Goal: Transaction & Acquisition: Register for event/course

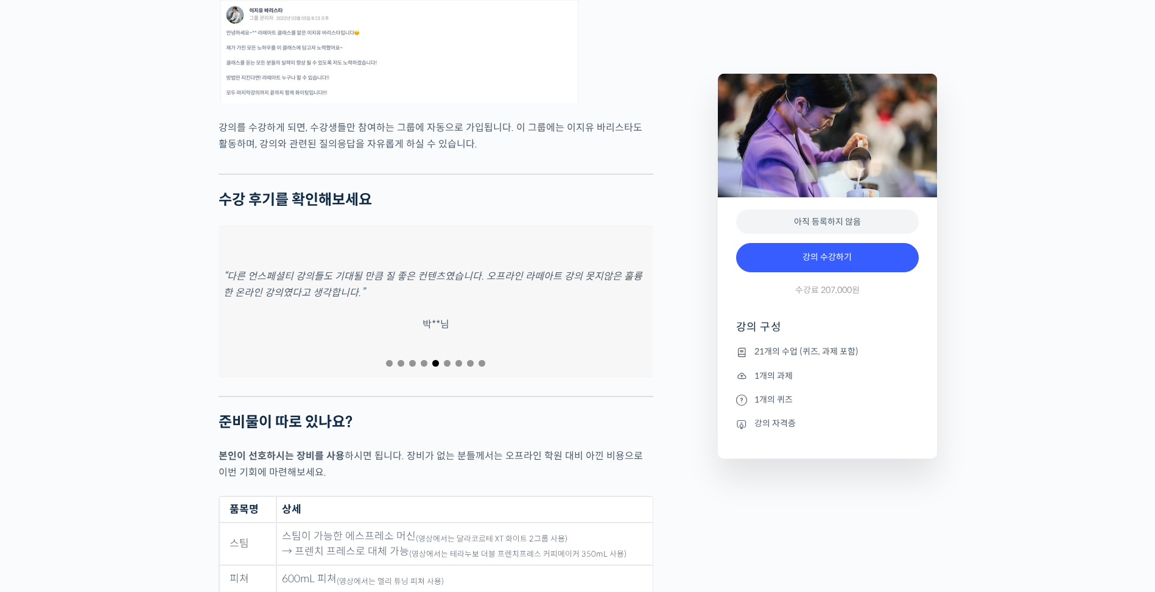
scroll to position [5176, 0]
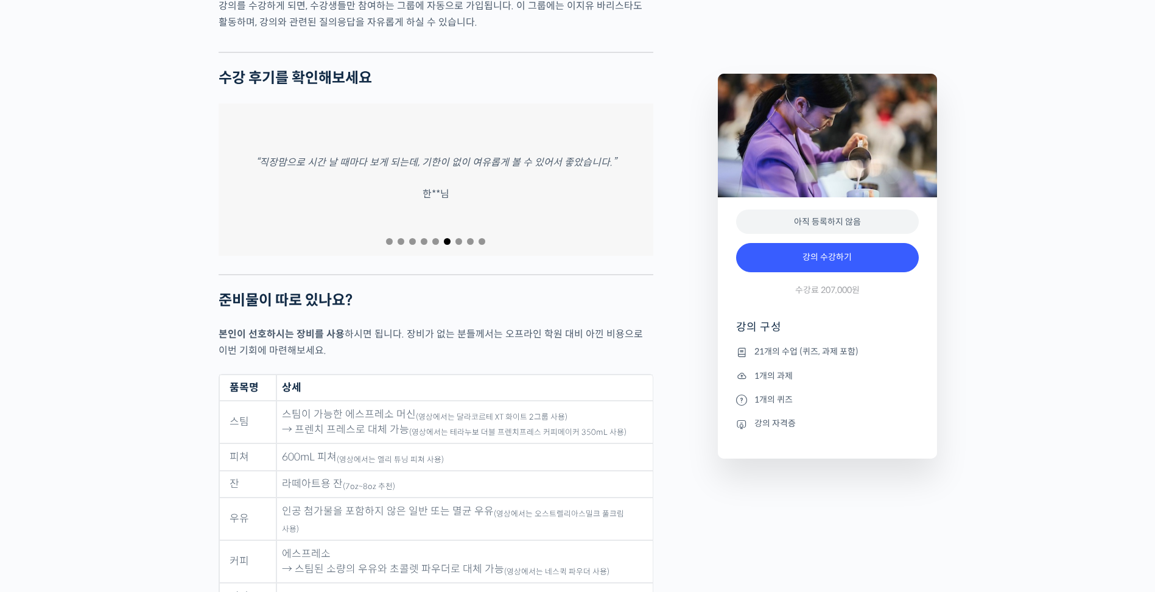
click at [389, 233] on div at bounding box center [436, 241] width 435 height 16
click at [389, 238] on span "Go to slide 1" at bounding box center [389, 241] width 7 height 7
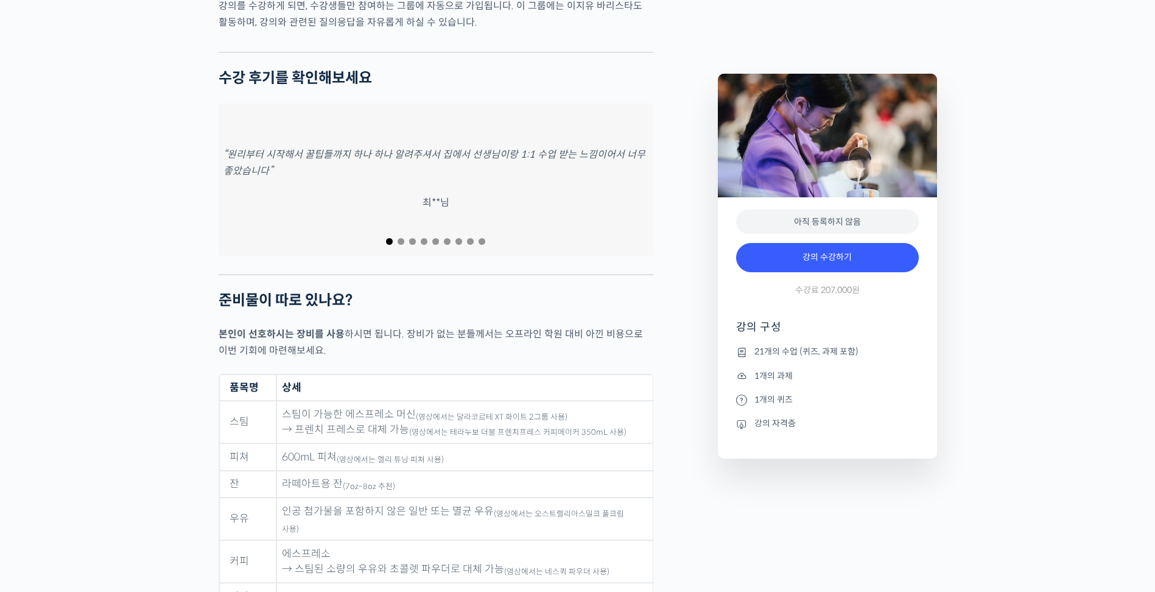
click at [401, 238] on span "Go to slide 2" at bounding box center [401, 241] width 7 height 7
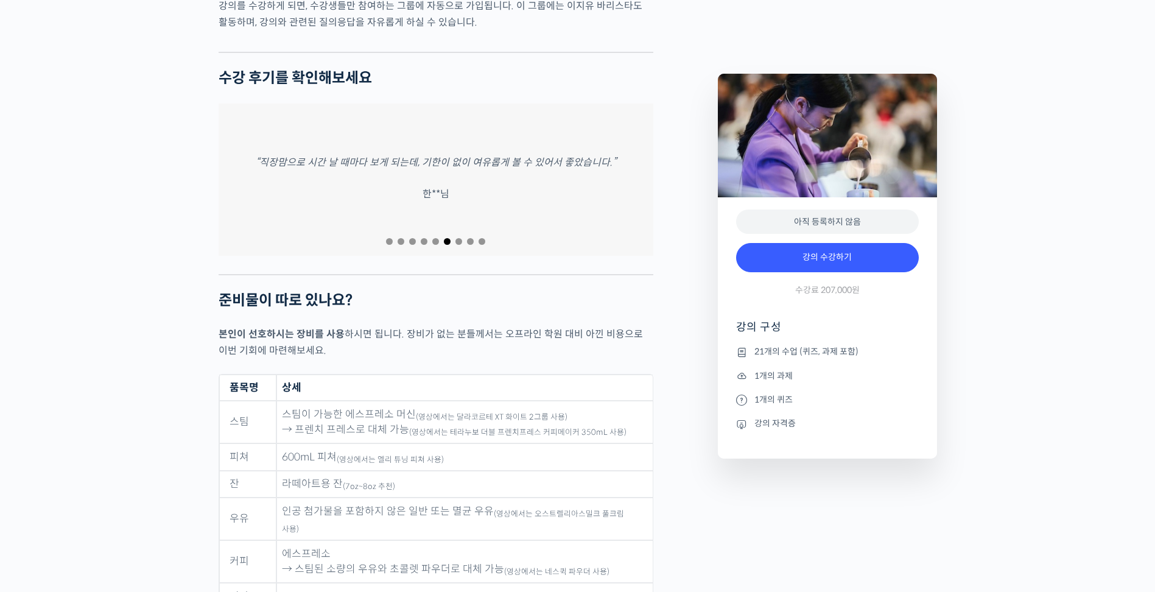
click at [458, 238] on span "Go to slide 7" at bounding box center [458, 241] width 7 height 7
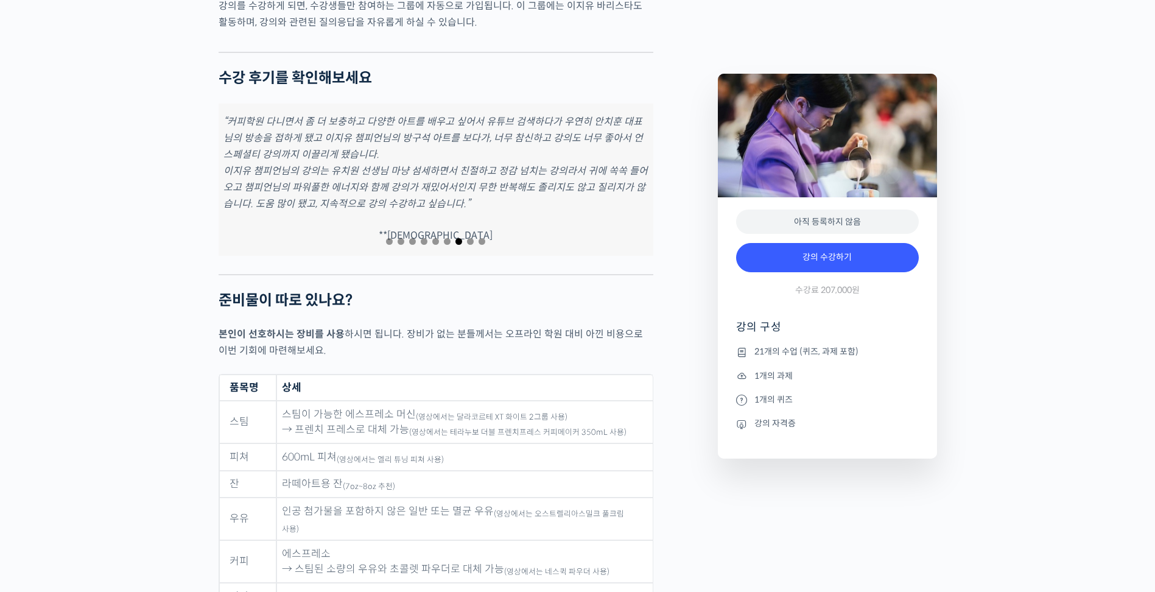
click at [482, 198] on div "“커피학원 다니면서 좀 더 보충하고 다양한 아트를 배우고 싶어서 유튜브 검색하다가 우연히 안치훈 대표님의 방송을 접하게 됐고 이지유 챔피언님의…" at bounding box center [436, 180] width 435 height 152
click at [469, 238] on span "Go to slide 8" at bounding box center [470, 241] width 7 height 7
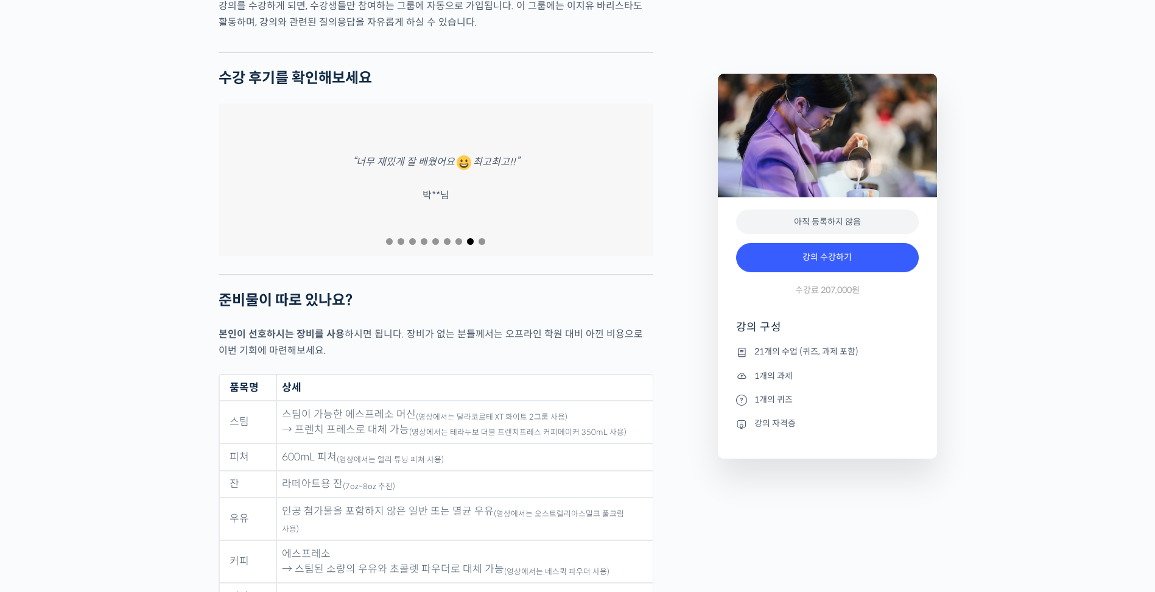
click at [480, 238] on span "Go to slide 9" at bounding box center [482, 241] width 7 height 7
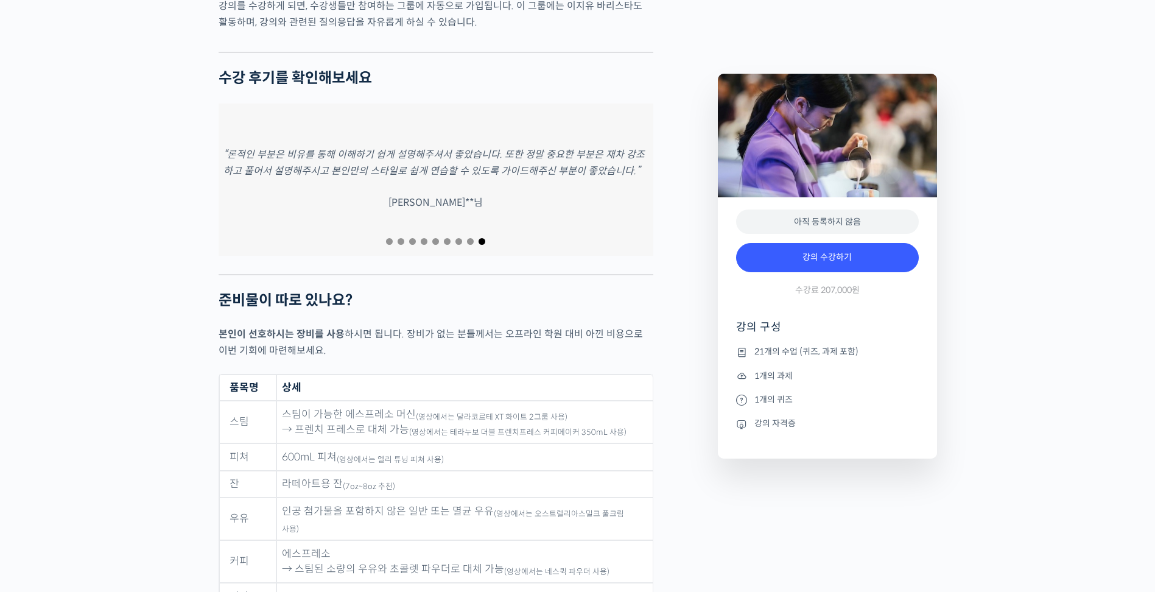
click at [607, 216] on div "“론적인 부분은 비유를 통해 이해하기 쉽게 설명해주셔서 좋았습니다. 또한 정말 중요한 부분은 재차 강조하고 풀어서 설명해주시고 본인만의 스타일…" at bounding box center [436, 180] width 435 height 152
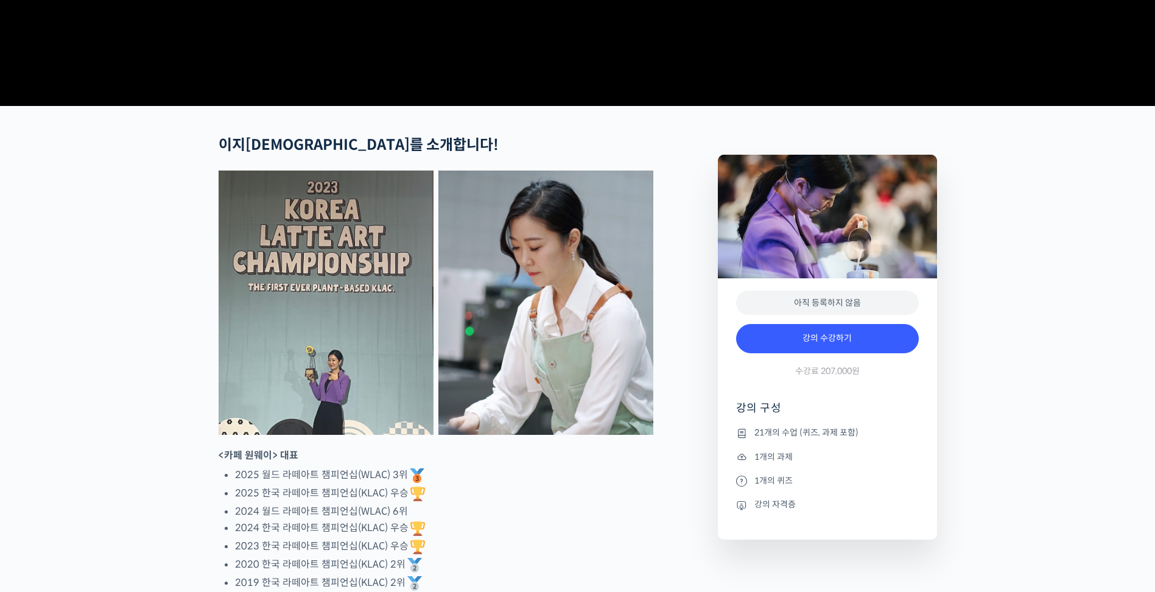
scroll to position [0, 0]
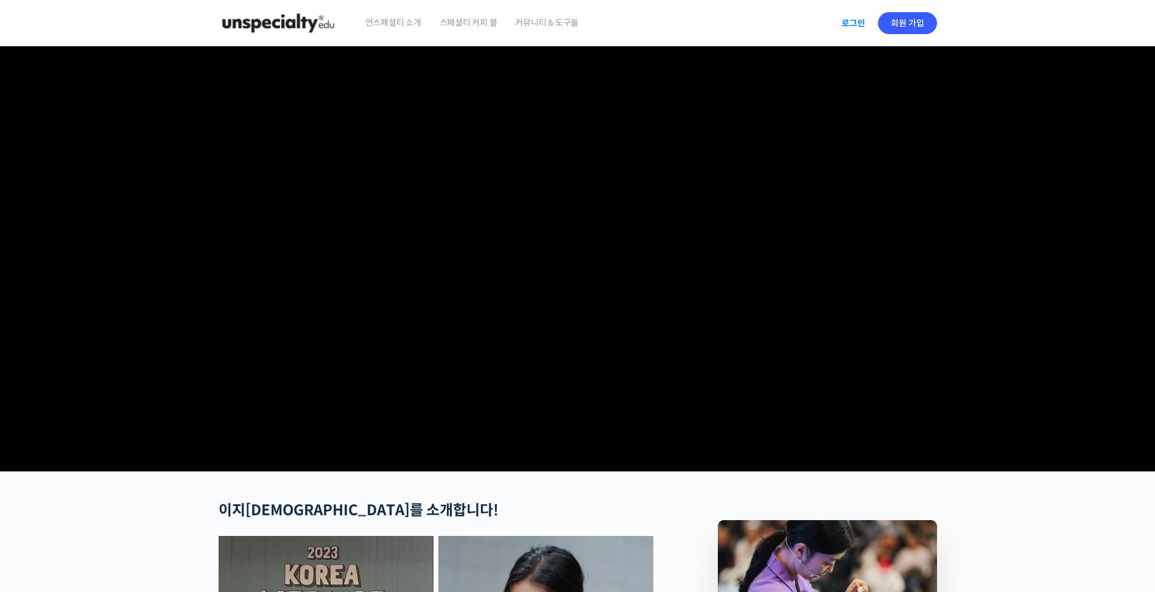
click at [853, 26] on link "로그인" at bounding box center [853, 23] width 38 height 28
click at [902, 21] on link "회원 가입" at bounding box center [907, 23] width 59 height 22
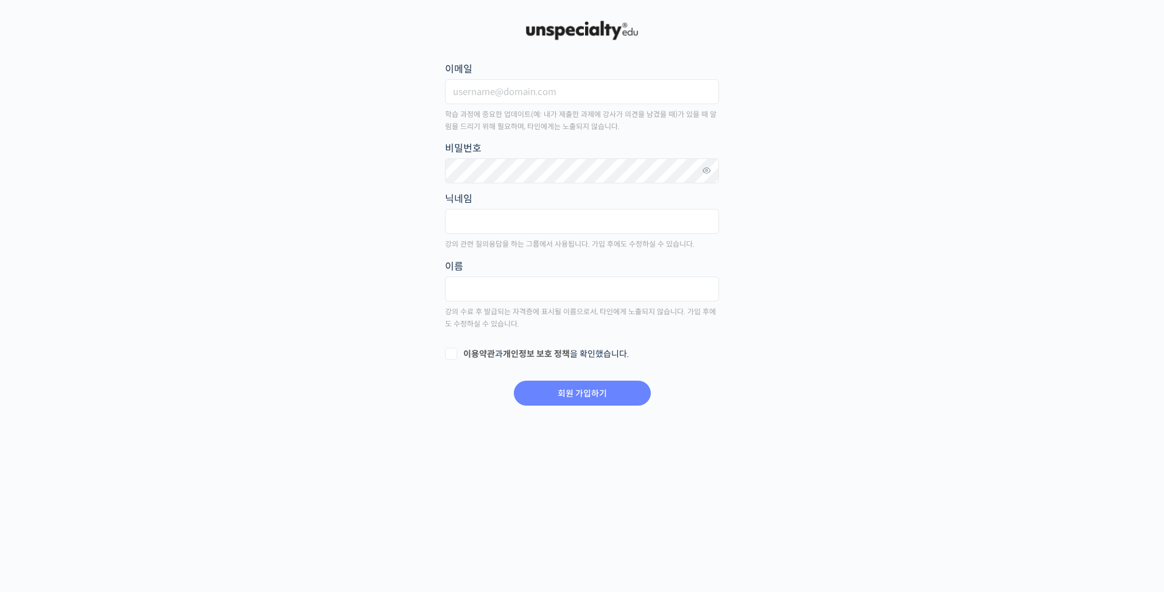
click at [840, 211] on main "회원 가입하기 or 로그인 이메일 학습 과정에 중요한 업데이트(예: 내가 제출한 과제에 강사가 의견을 남겼을 때)가 있을 때 알림을 드리기 위…" at bounding box center [582, 212] width 719 height 389
